Goal: Check status: Check status

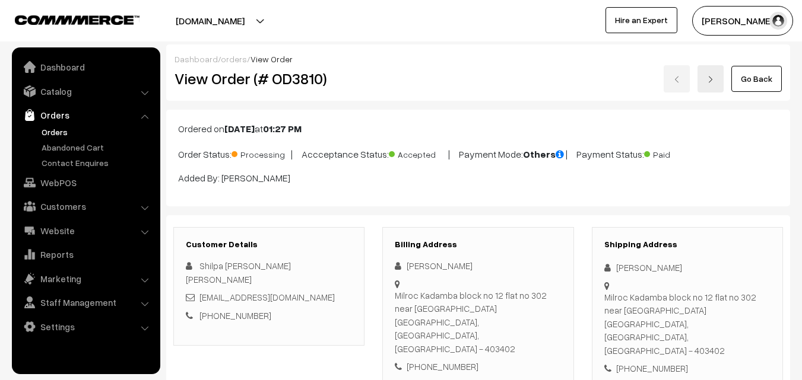
scroll to position [297, 0]
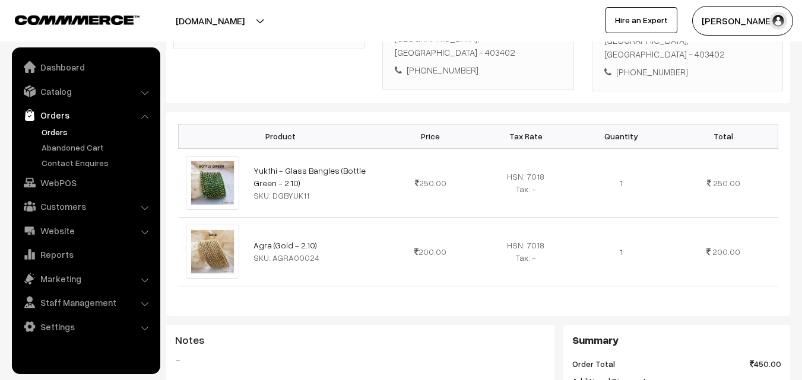
click at [59, 135] on link "Orders" at bounding box center [98, 132] width 118 height 12
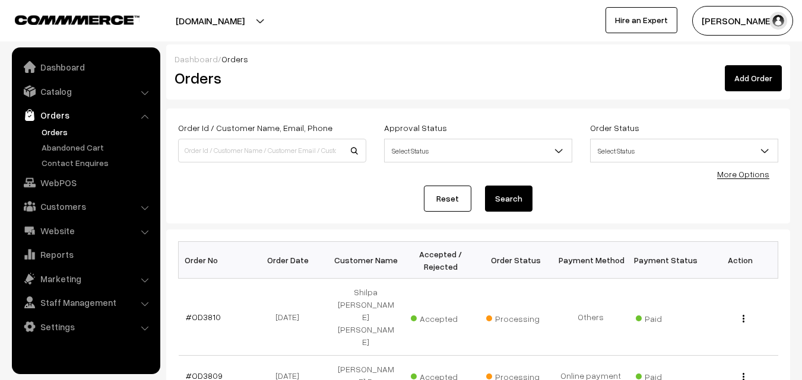
click at [227, 153] on input at bounding box center [272, 151] width 188 height 24
type input "arun"
click at [208, 371] on link "#OD3809" at bounding box center [204, 376] width 37 height 10
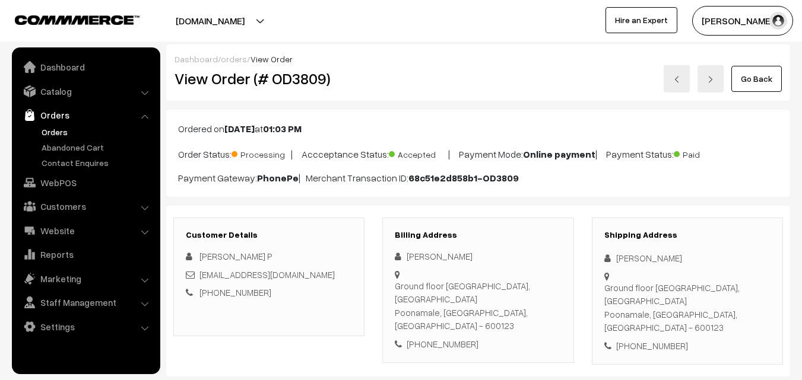
click at [747, 81] on link "Go Back" at bounding box center [756, 79] width 50 height 26
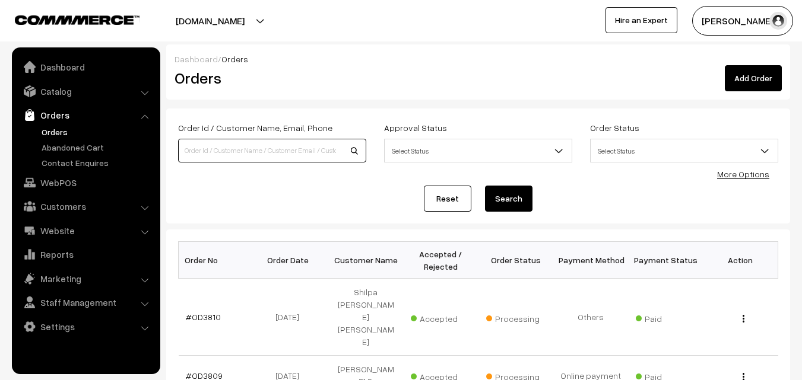
click at [242, 150] on input at bounding box center [272, 151] width 188 height 24
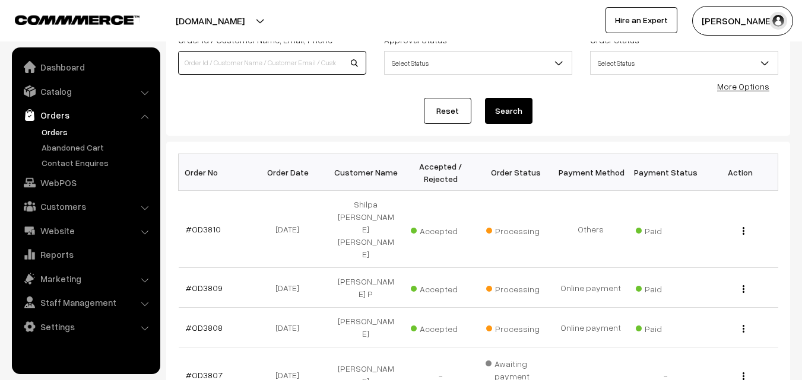
scroll to position [119, 0]
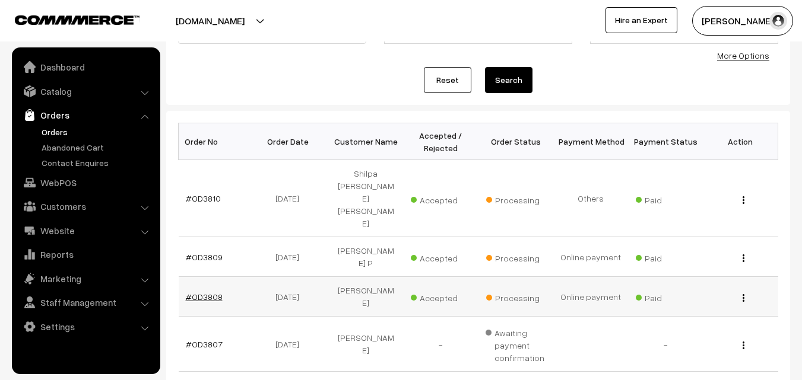
click at [201, 292] on link "#OD3808" at bounding box center [204, 297] width 37 height 10
click at [202, 292] on link "#OD3808" at bounding box center [204, 297] width 37 height 10
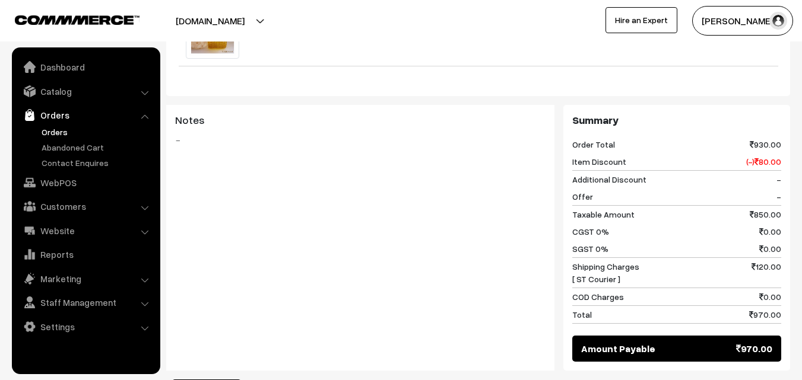
scroll to position [653, 0]
